Goal: Transaction & Acquisition: Purchase product/service

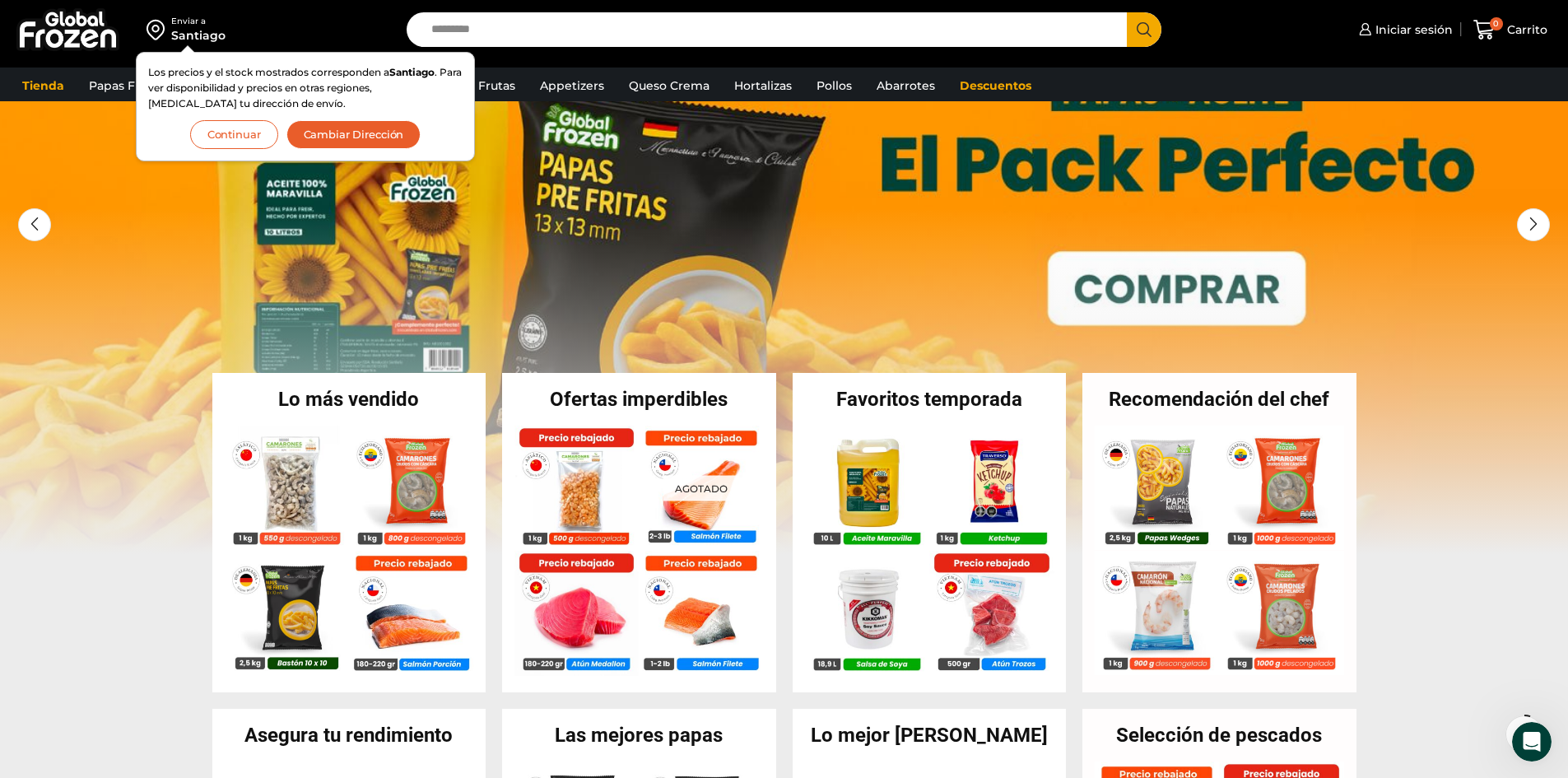
scroll to position [82, 0]
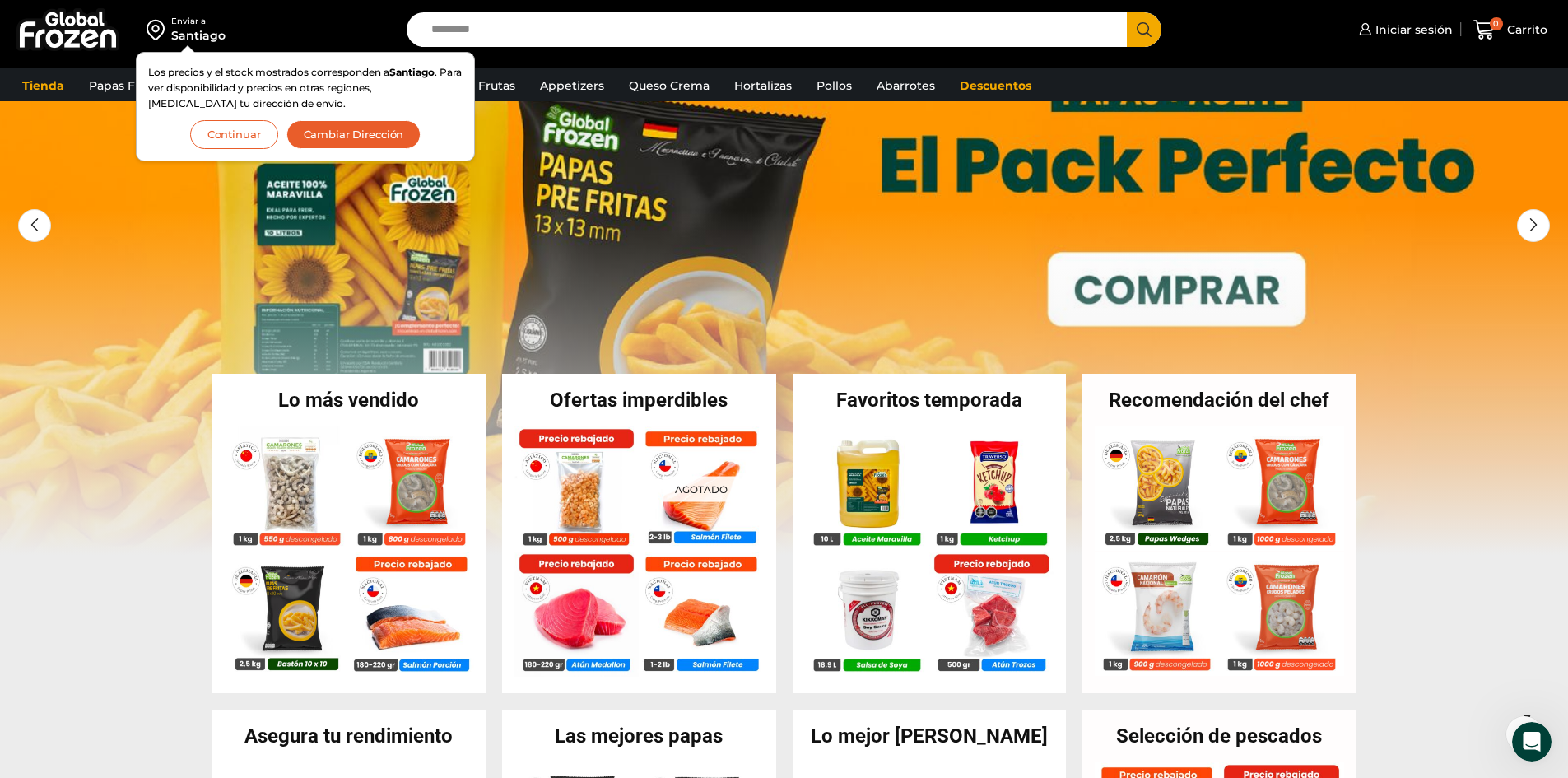
click at [227, 134] on button "Continuar" at bounding box center [234, 135] width 88 height 29
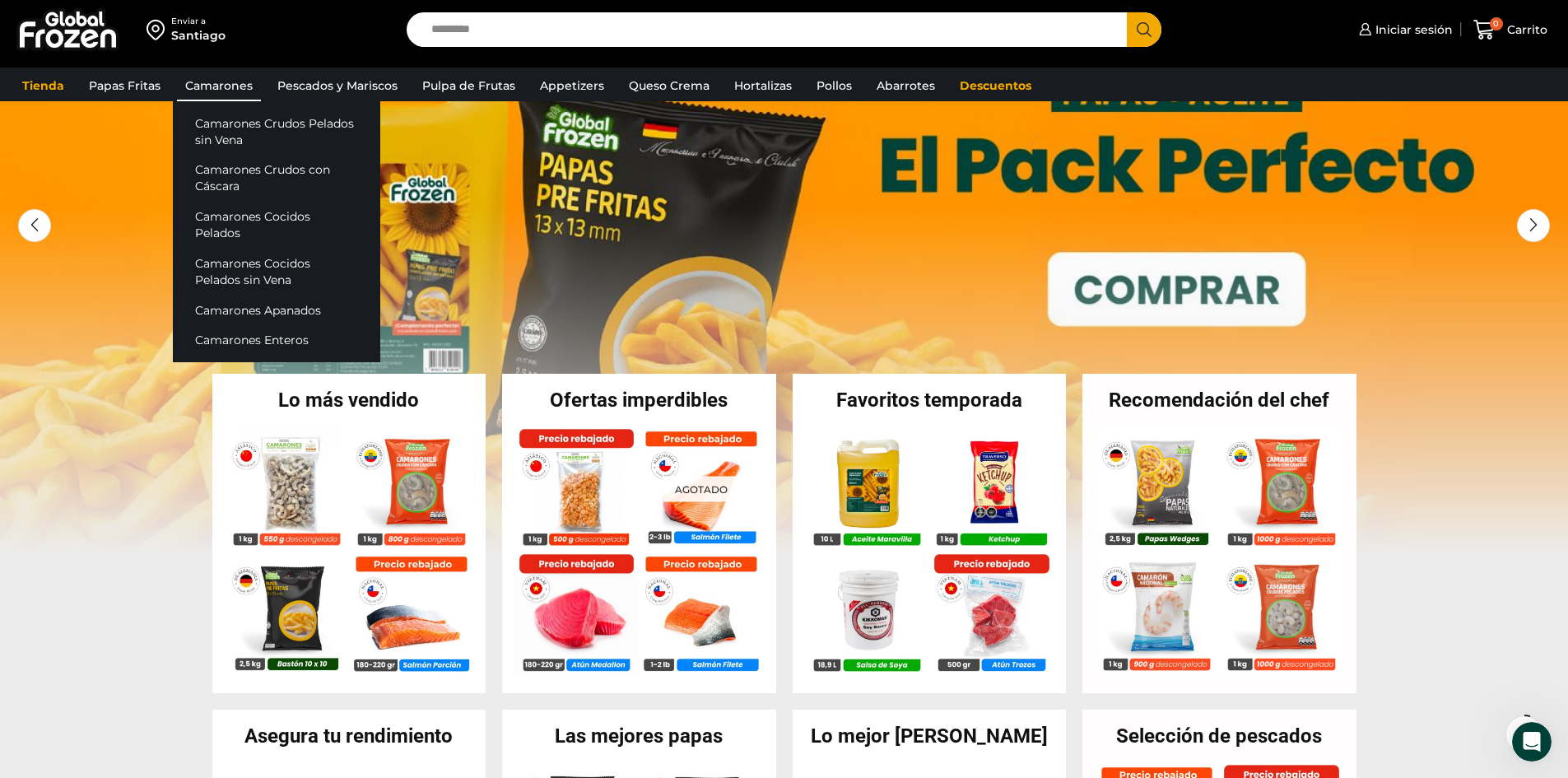
click at [209, 74] on link "Camarones" at bounding box center [218, 85] width 84 height 31
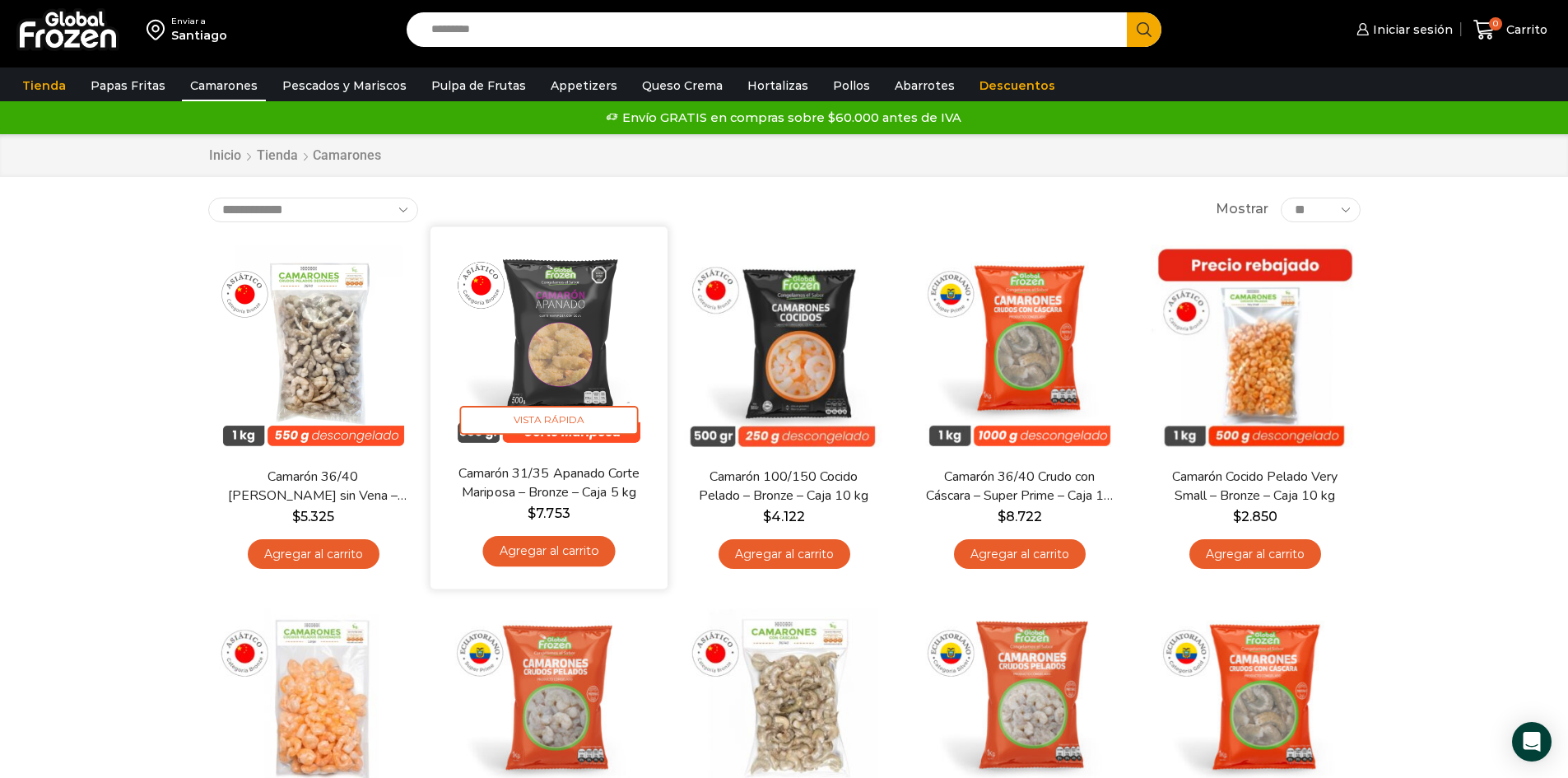
click at [540, 549] on link "Agregar al carrito" at bounding box center [548, 551] width 132 height 31
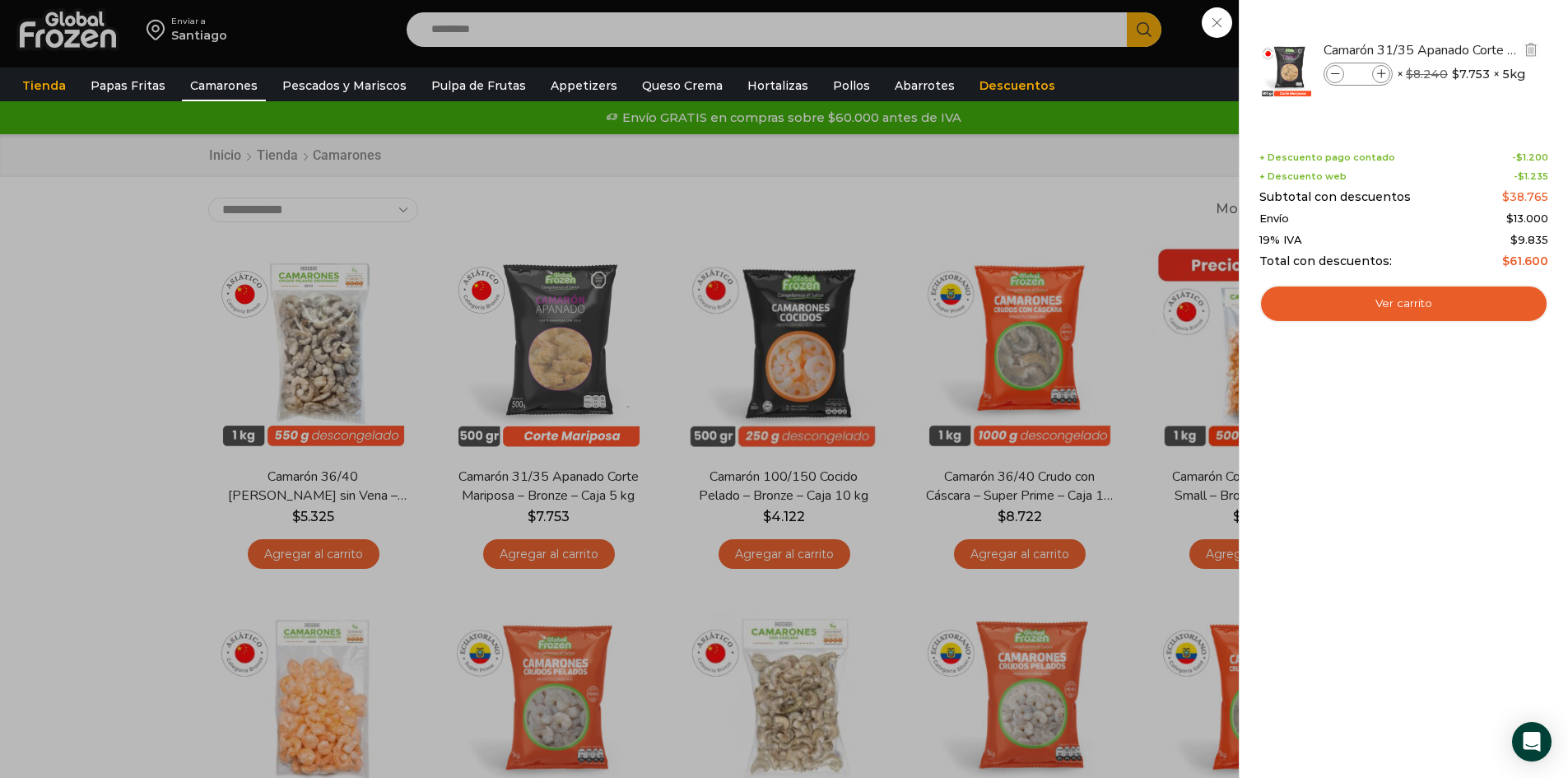
click at [1381, 76] on icon at bounding box center [1381, 74] width 9 height 9
type input "*"
click at [1381, 76] on icon at bounding box center [1381, 74] width 9 height 9
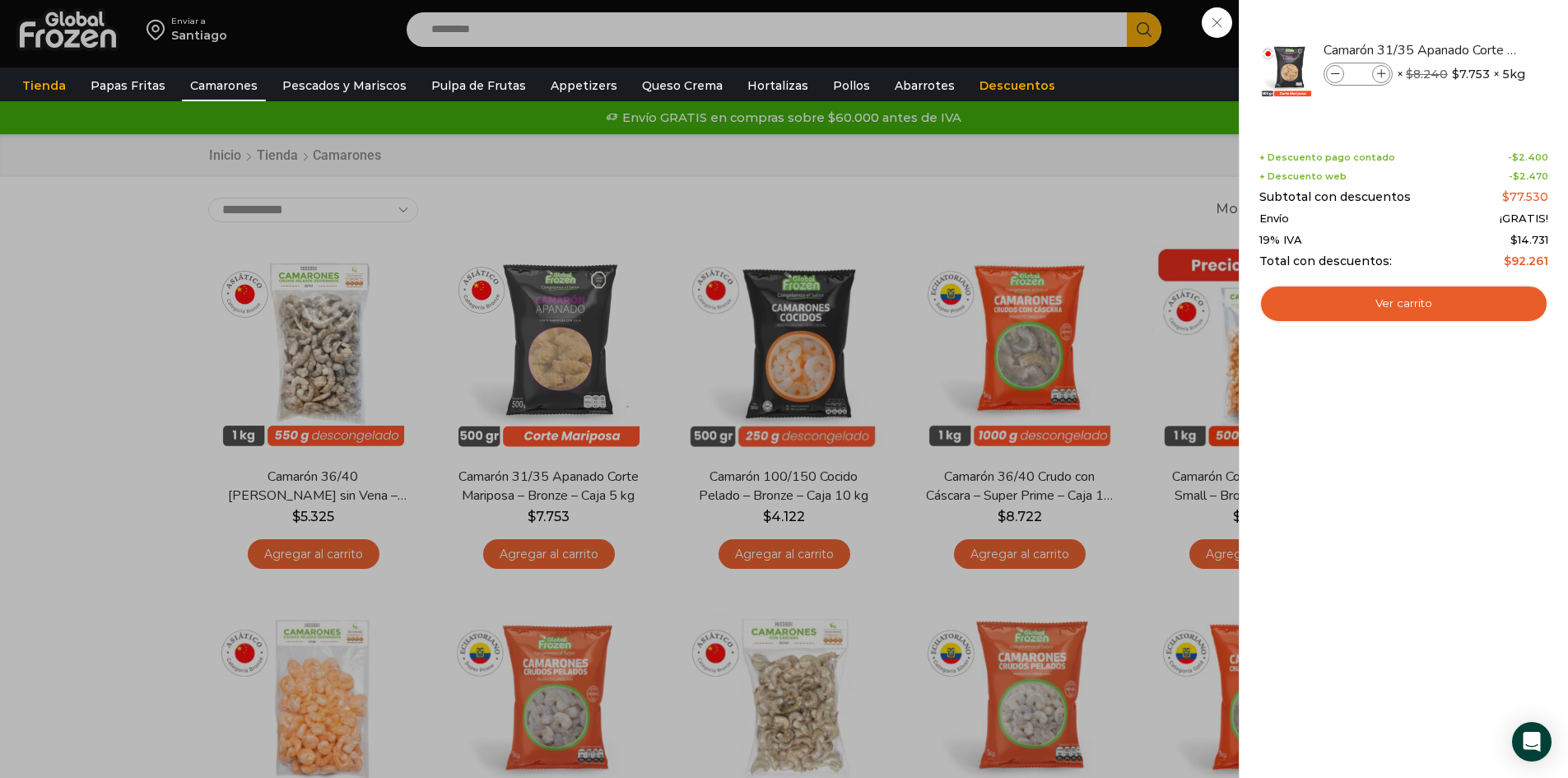
click at [1381, 76] on icon at bounding box center [1381, 74] width 9 height 9
type input "*"
click at [1381, 76] on icon at bounding box center [1381, 74] width 9 height 9
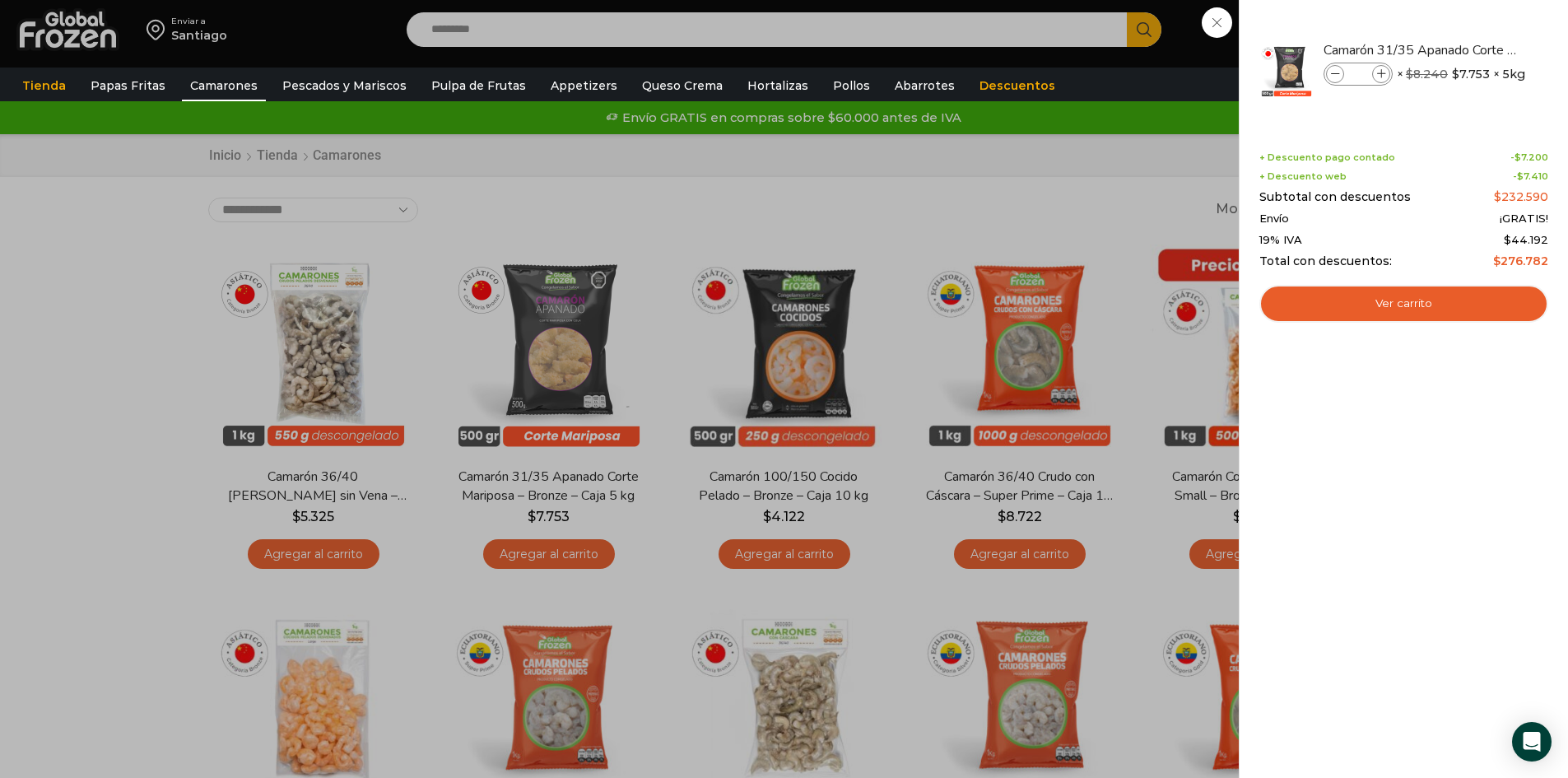
click at [1381, 76] on icon at bounding box center [1381, 74] width 9 height 9
type input "**"
click at [1469, 27] on div "10 Carrito 10 10 Shopping Cart" at bounding box center [1510, 30] width 82 height 39
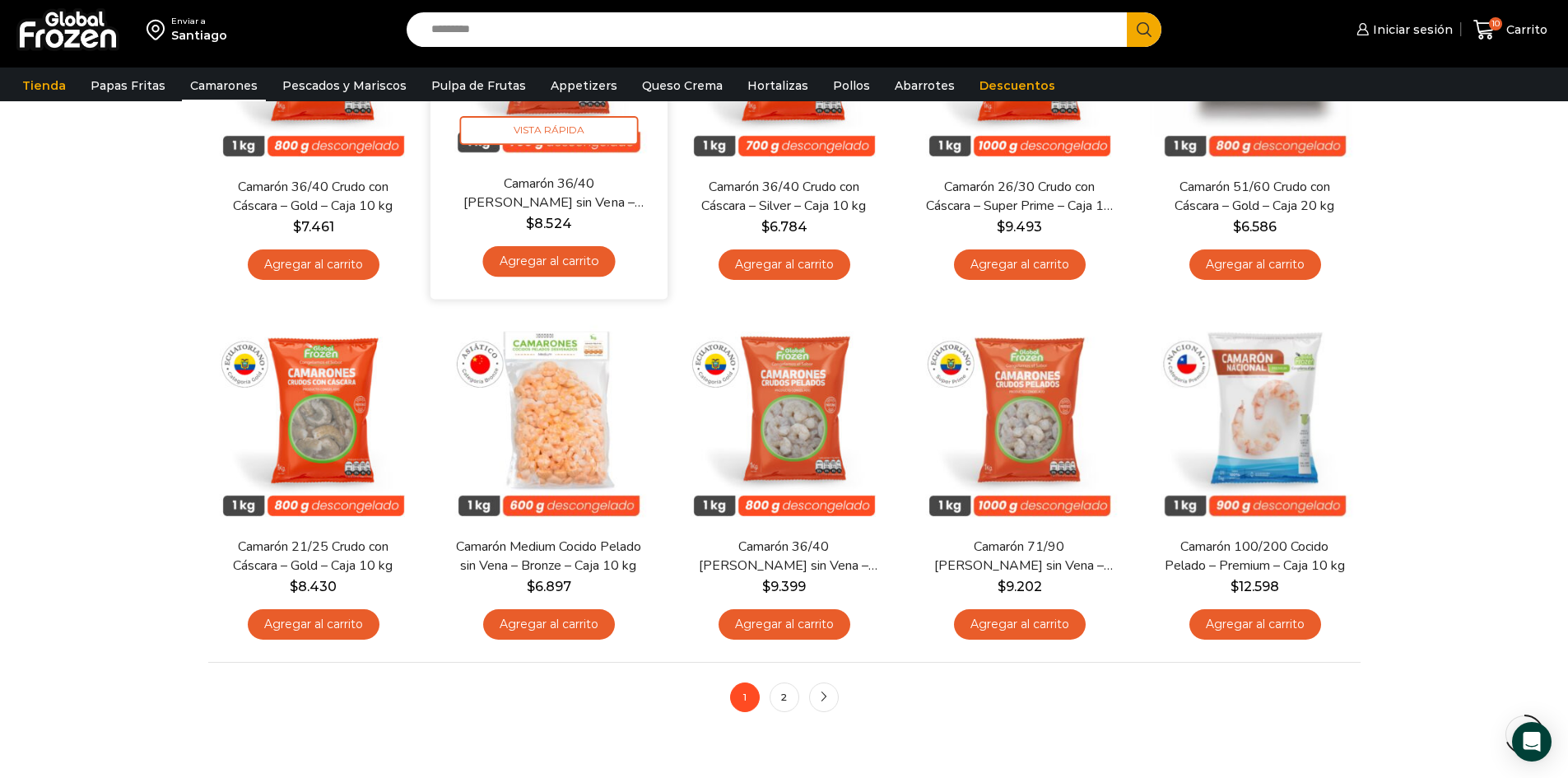
scroll to position [987, 0]
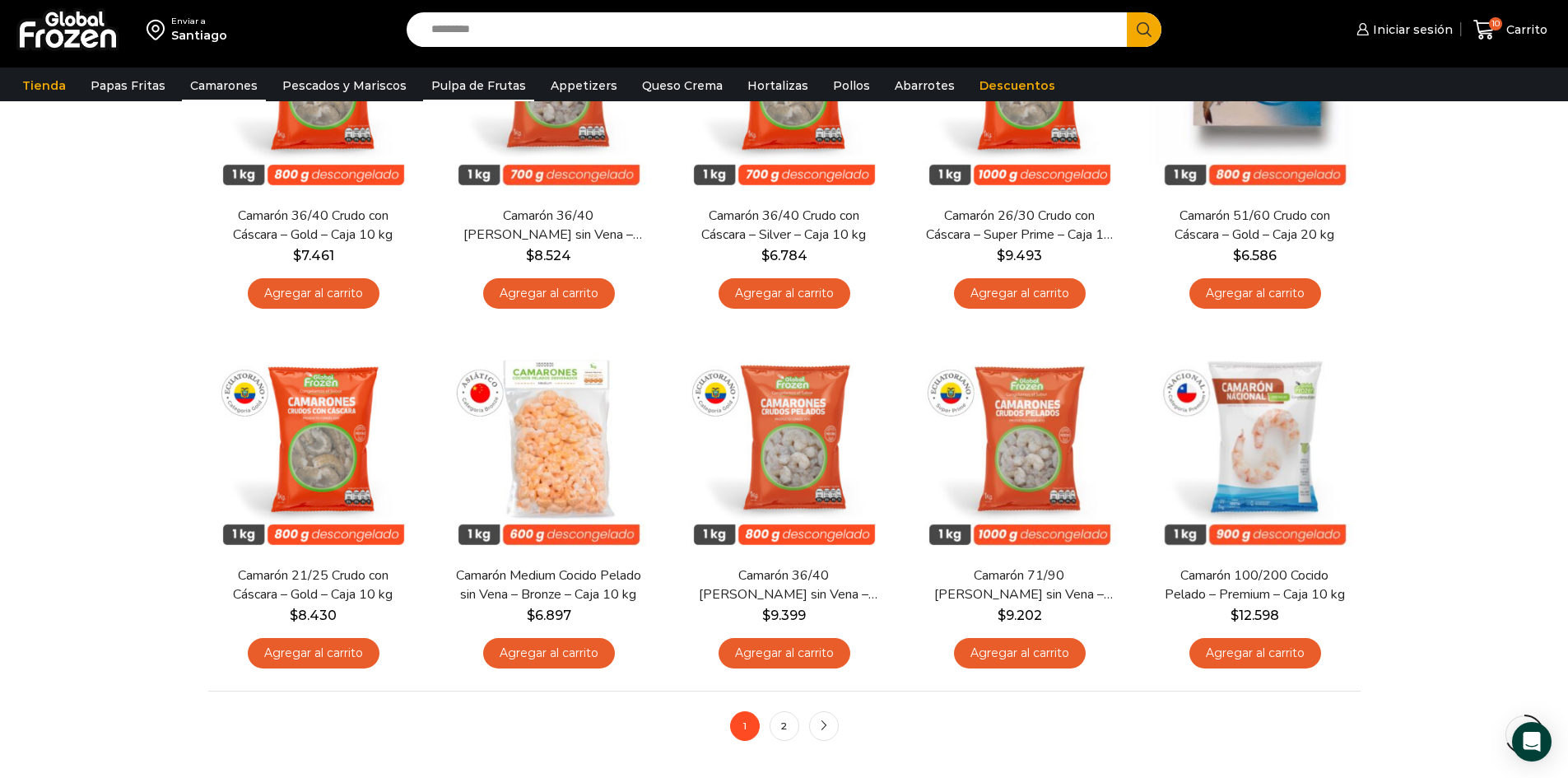
click at [468, 92] on link "Pulpa de Frutas" at bounding box center [479, 85] width 111 height 31
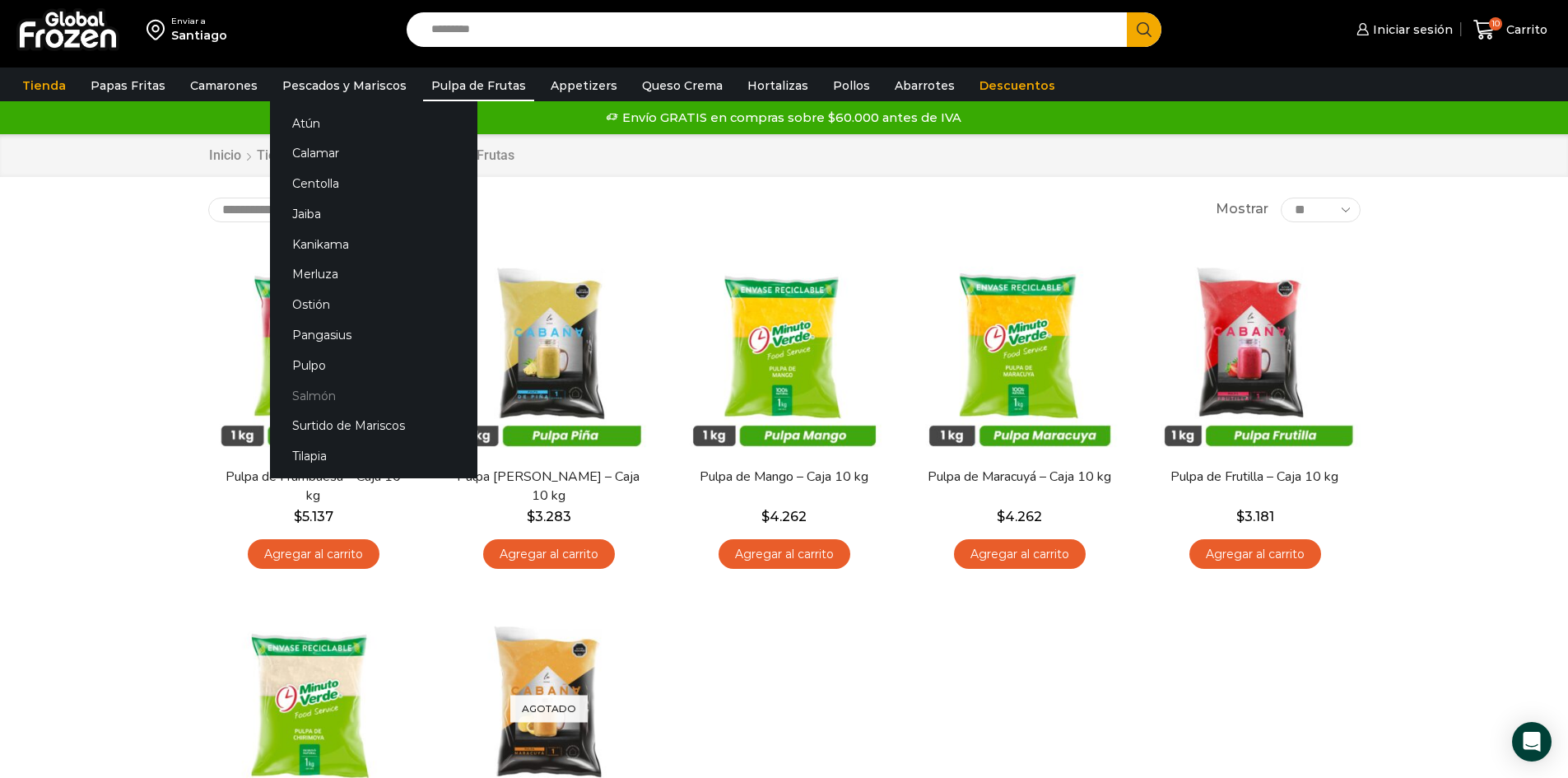
click at [344, 403] on link "Salmón" at bounding box center [373, 395] width 208 height 31
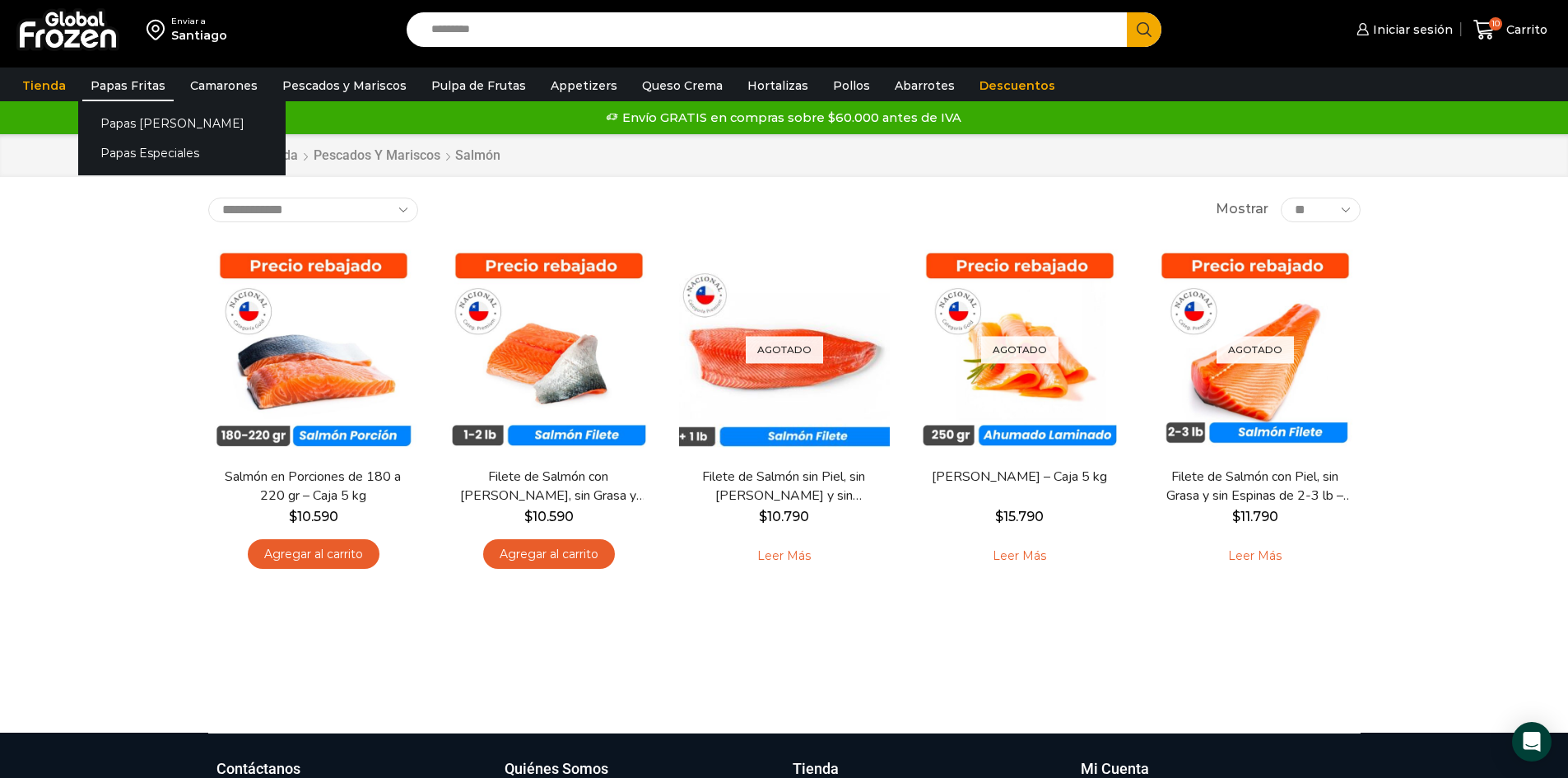
click at [139, 99] on link "Papas Fritas" at bounding box center [128, 85] width 92 height 31
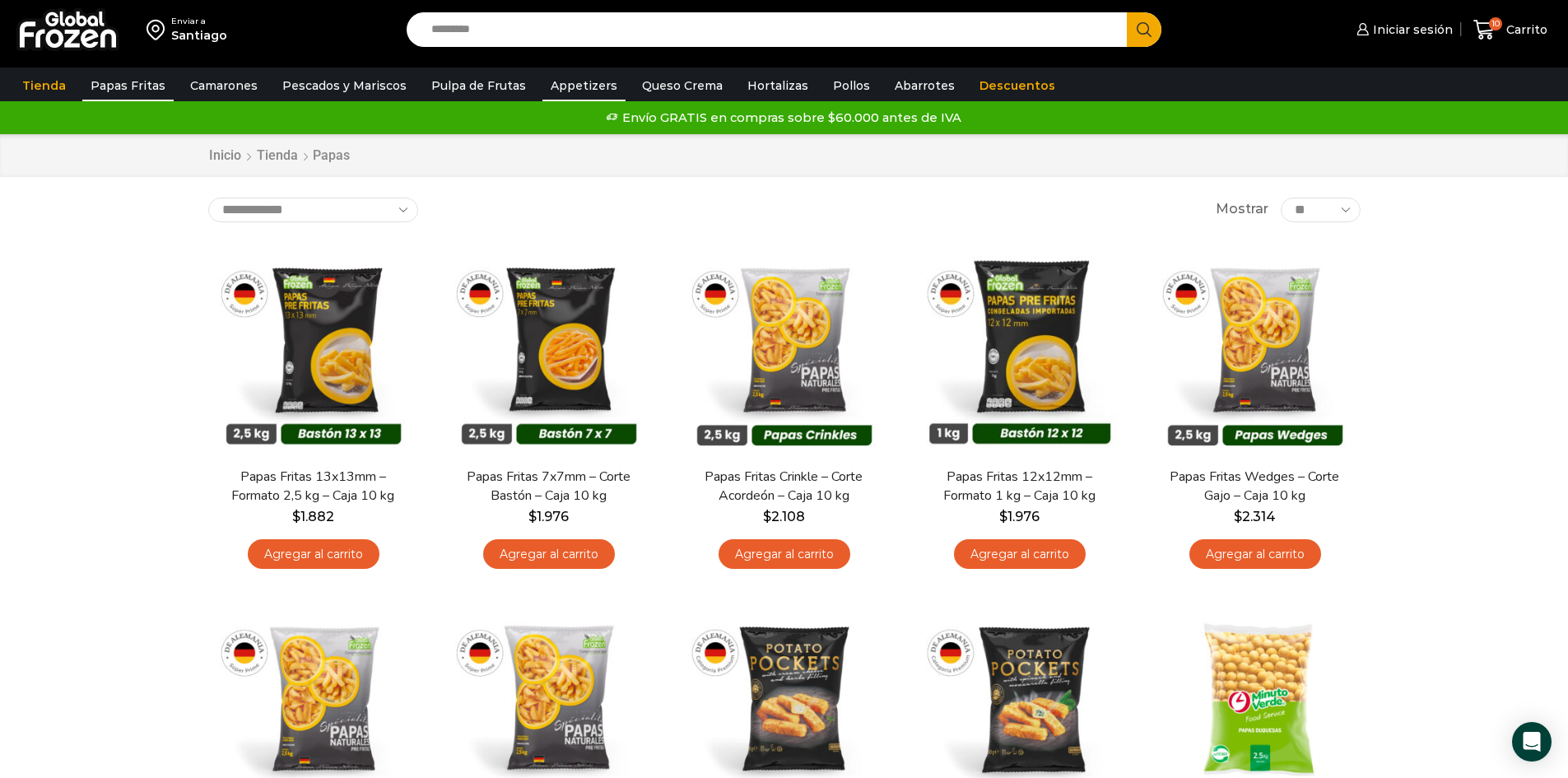
click at [558, 86] on link "Appetizers" at bounding box center [584, 85] width 83 height 31
